Goal: Find specific fact: Find contact information

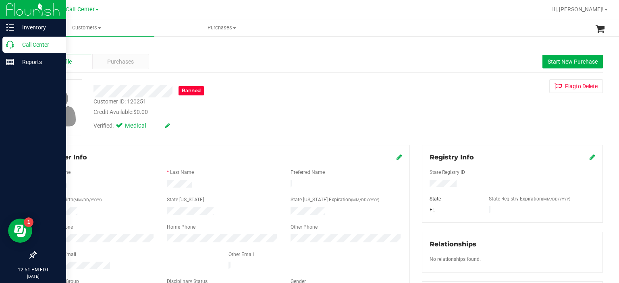
click at [9, 44] on icon at bounding box center [10, 45] width 8 height 8
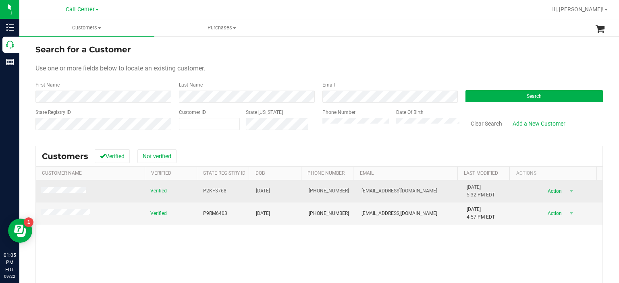
click at [388, 190] on span "[EMAIL_ADDRESS][DOMAIN_NAME]" at bounding box center [399, 191] width 76 height 8
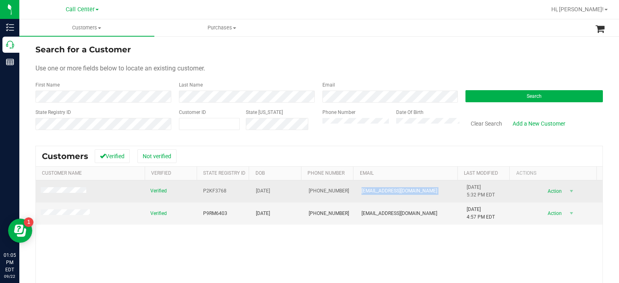
click at [388, 190] on span "[EMAIL_ADDRESS][DOMAIN_NAME]" at bounding box center [399, 191] width 76 height 8
copy span "[EMAIL_ADDRESS][DOMAIN_NAME]"
